Goal: Transaction & Acquisition: Subscribe to service/newsletter

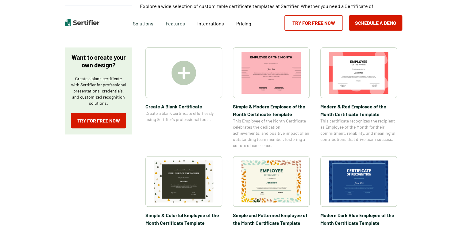
scroll to position [92, 0]
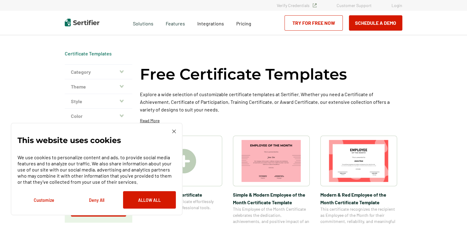
click at [174, 133] on img at bounding box center [174, 132] width 4 height 4
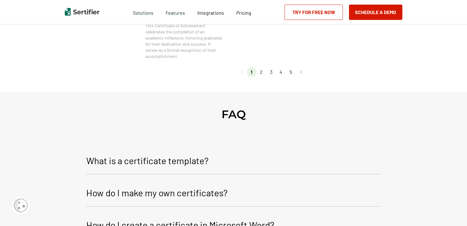
scroll to position [675, 0]
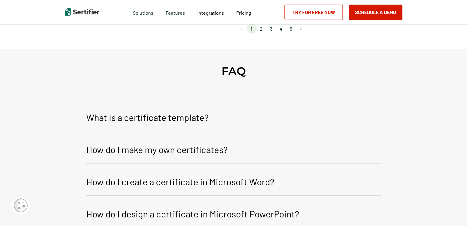
click at [263, 32] on li "2" at bounding box center [261, 29] width 10 height 10
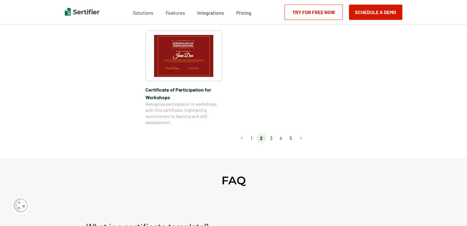
scroll to position [552, 0]
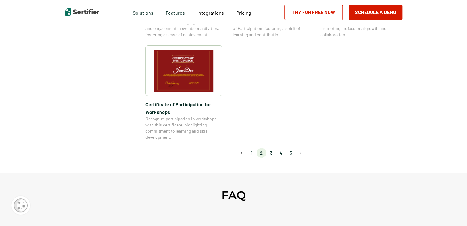
click at [271, 148] on li "3" at bounding box center [271, 153] width 10 height 10
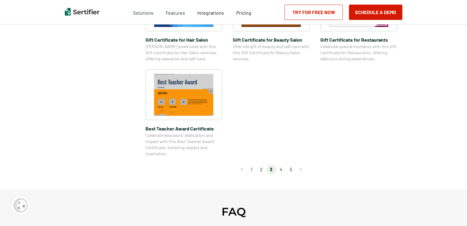
scroll to position [460, 0]
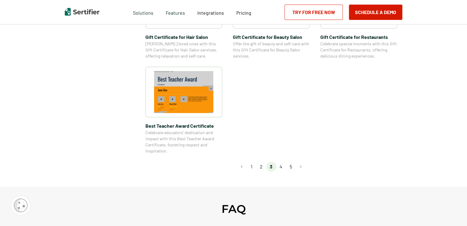
click at [284, 169] on li "4" at bounding box center [281, 167] width 10 height 10
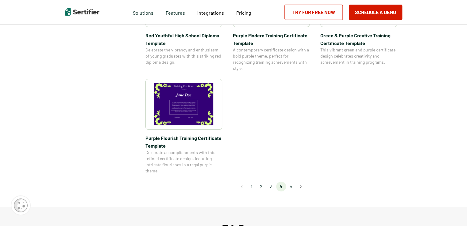
click at [287, 186] on li "5" at bounding box center [291, 187] width 10 height 10
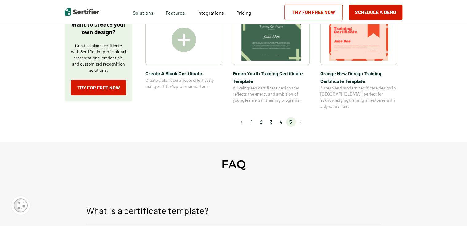
scroll to position [123, 0]
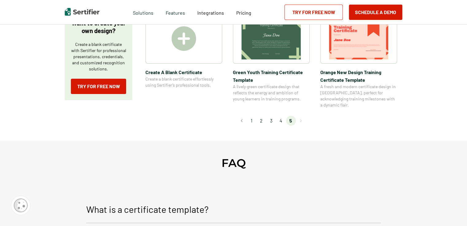
click at [281, 117] on li "4" at bounding box center [281, 121] width 10 height 10
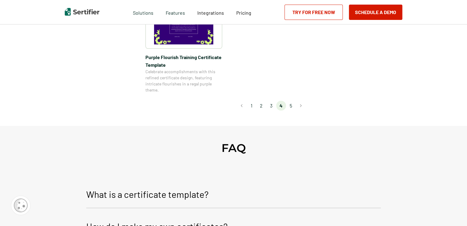
scroll to position [552, 0]
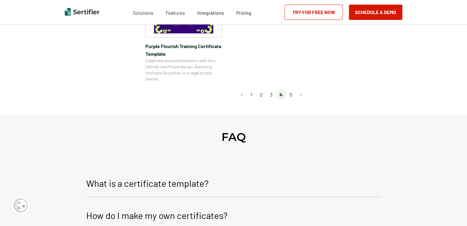
click at [273, 98] on li "3" at bounding box center [271, 95] width 10 height 10
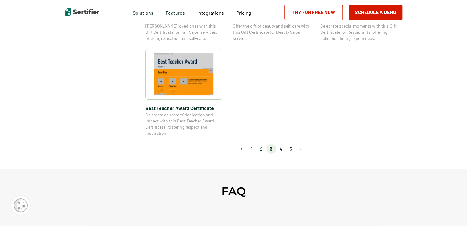
scroll to position [491, 0]
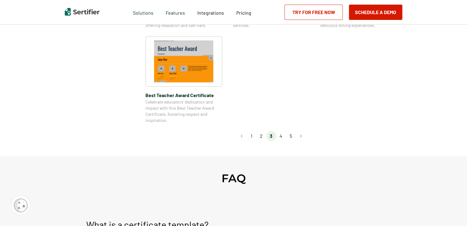
click at [263, 138] on li "2" at bounding box center [261, 136] width 10 height 10
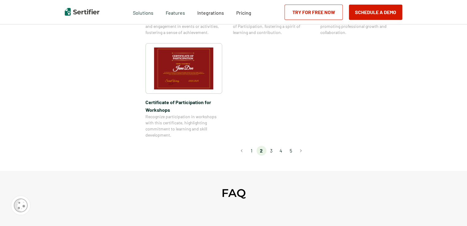
scroll to position [521, 0]
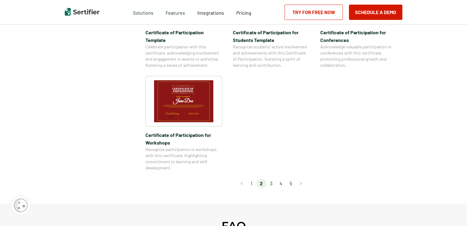
click at [249, 179] on li "1" at bounding box center [252, 184] width 10 height 10
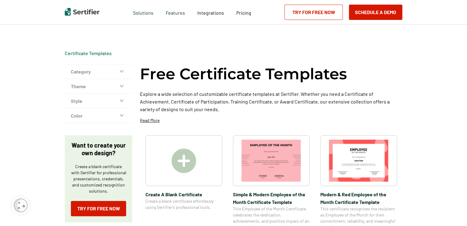
scroll to position [0, 0]
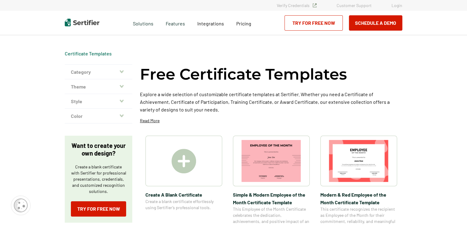
click at [193, 158] on img at bounding box center [183, 161] width 25 height 25
click at [117, 86] on button "Theme" at bounding box center [98, 86] width 67 height 15
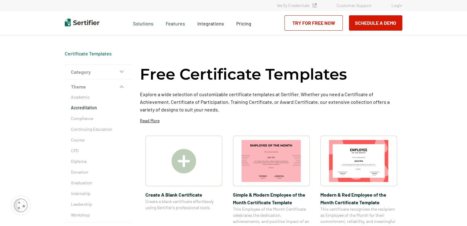
click at [91, 105] on p "Accreditation" at bounding box center [98, 108] width 55 height 6
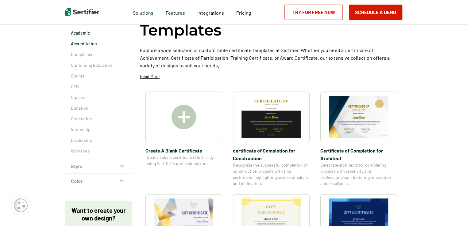
scroll to position [61, 0]
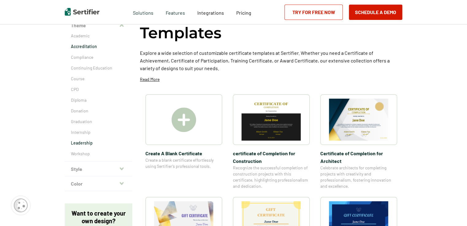
click at [81, 142] on p "Leadership" at bounding box center [98, 143] width 55 height 6
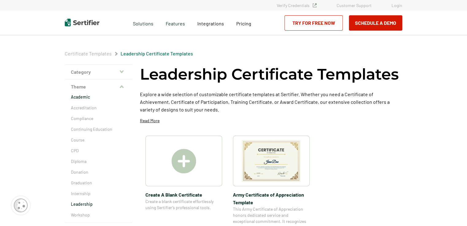
click at [82, 95] on p "Academic" at bounding box center [98, 97] width 55 height 6
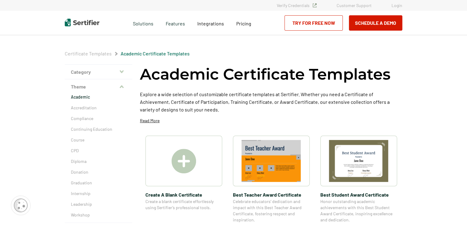
click at [330, 27] on link "Try for Free Now" at bounding box center [313, 22] width 58 height 15
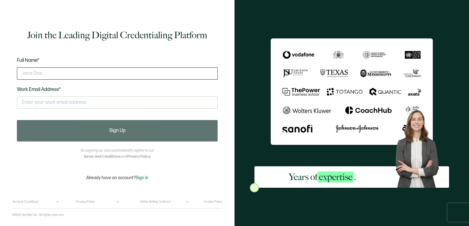
click at [82, 75] on input "text" at bounding box center [117, 73] width 201 height 12
type input "Maria Ramirez"
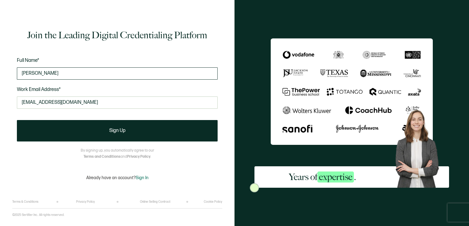
type input "mramirez@guadalupecenter.org"
